Goal: Find specific page/section: Find specific page/section

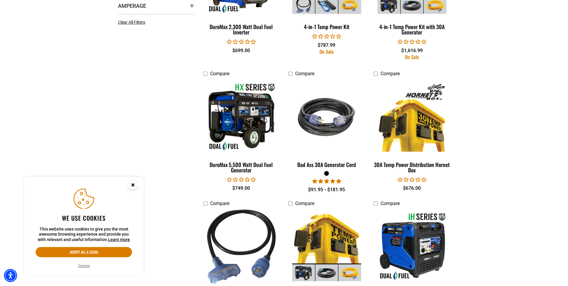
scroll to position [449, 0]
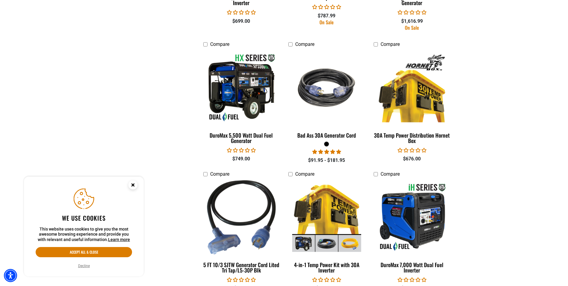
click at [83, 264] on button "Decline" at bounding box center [83, 266] width 15 height 6
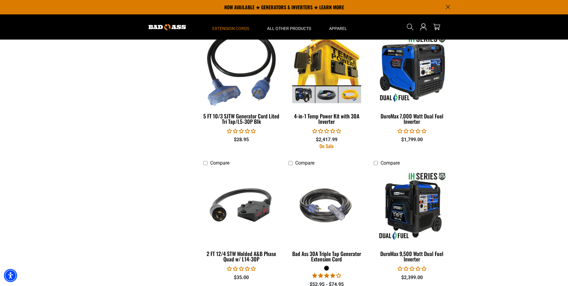
scroll to position [539, 0]
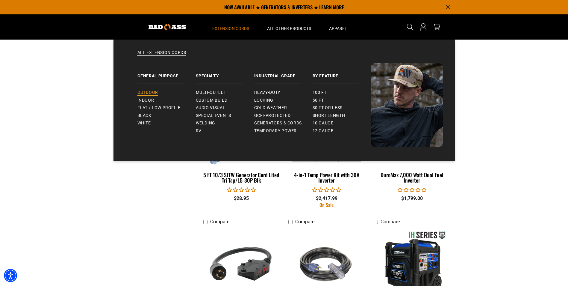
click at [149, 94] on span "Outdoor" at bounding box center [147, 92] width 21 height 5
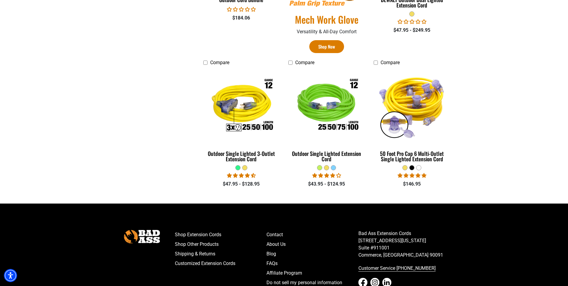
scroll to position [449, 0]
